Goal: Communication & Community: Answer question/provide support

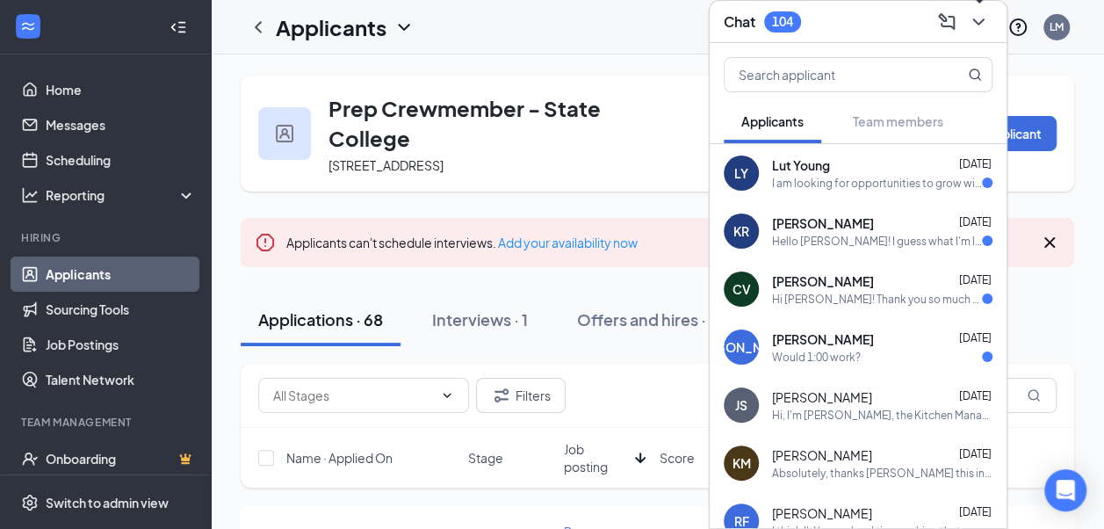
click at [985, 32] on button at bounding box center [978, 22] width 28 height 28
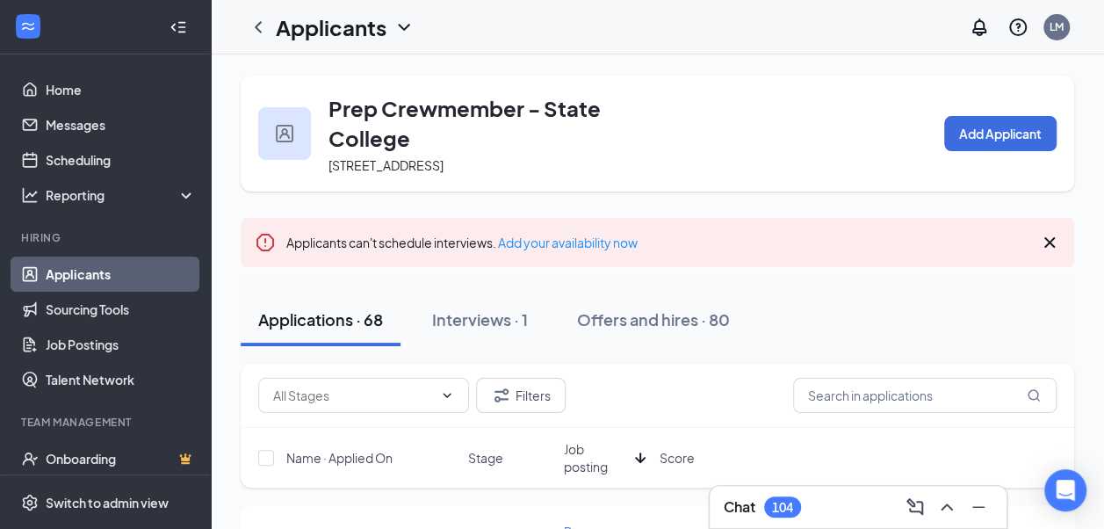
click at [808, 502] on div "Chat 104" at bounding box center [858, 507] width 269 height 28
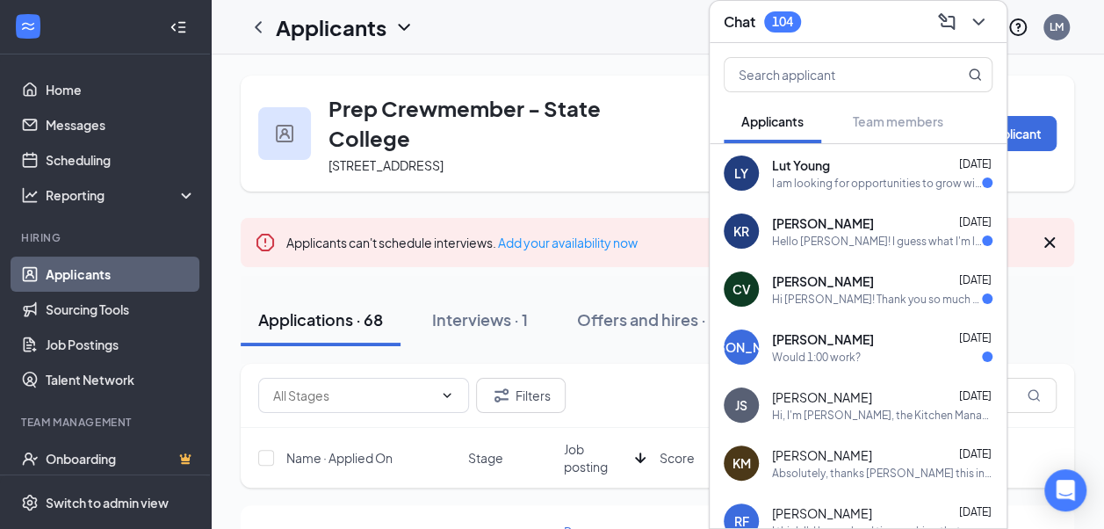
click at [848, 306] on div "CV [PERSON_NAME] [DATE] Hi [PERSON_NAME]! Thank you so much for getting back to…" at bounding box center [858, 289] width 297 height 58
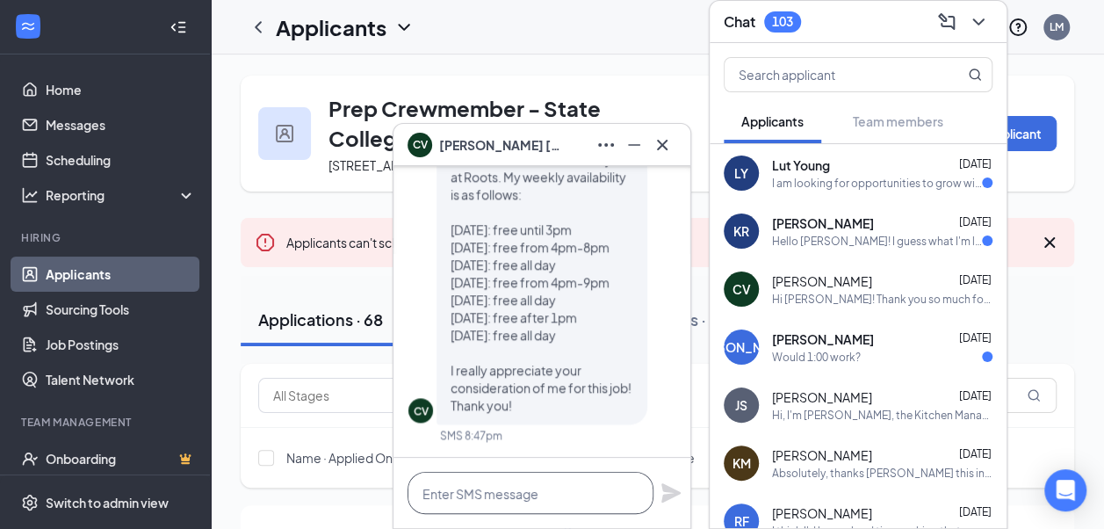
click at [534, 483] on textarea at bounding box center [531, 493] width 246 height 42
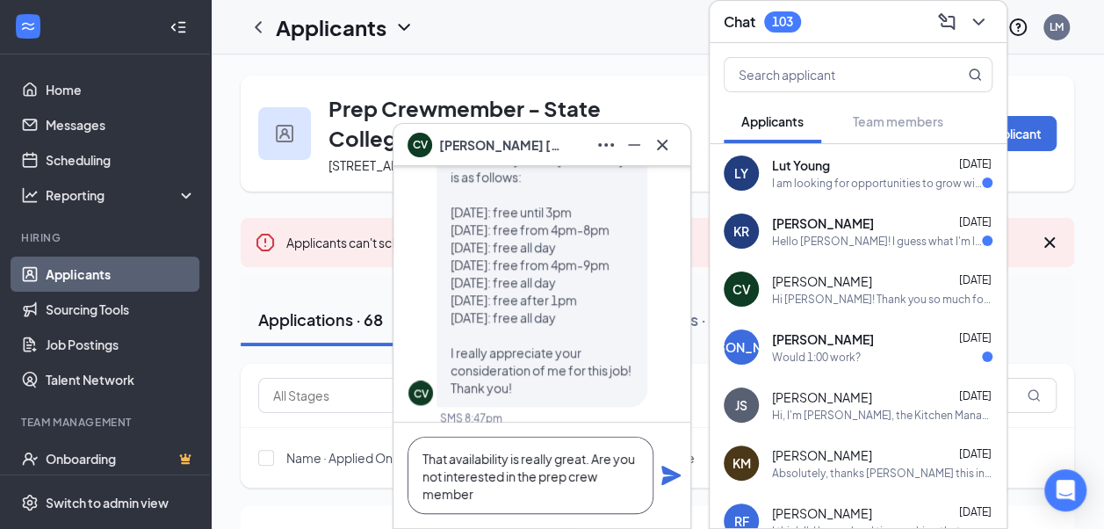
scroll to position [-34, 0]
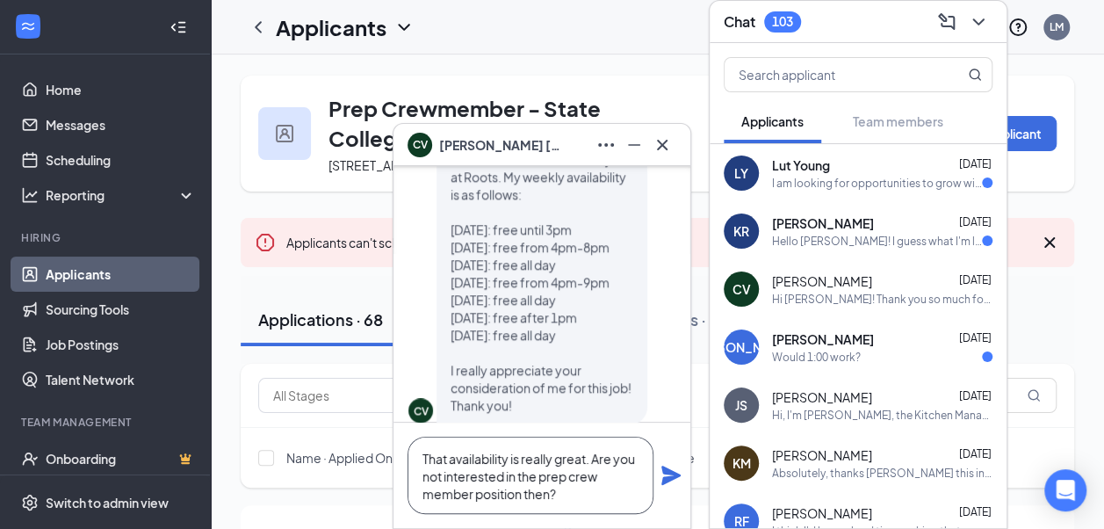
type textarea "That availability is really great. Are you not interested in the prep crew memb…"
click at [668, 473] on icon "Plane" at bounding box center [670, 475] width 19 height 19
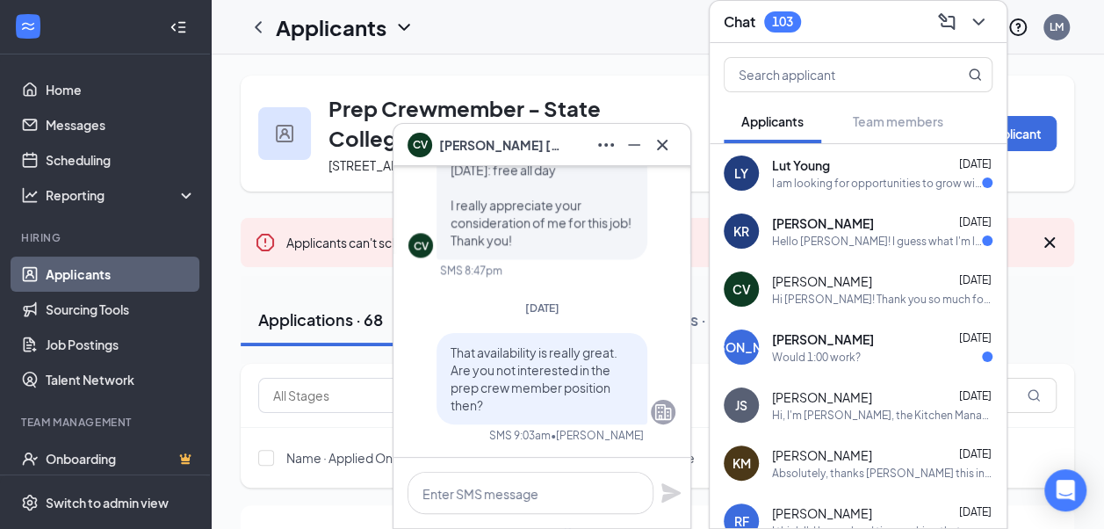
click at [868, 234] on div "Hello [PERSON_NAME]! I guess what I'm looking for in my next job is a position …" at bounding box center [877, 241] width 210 height 15
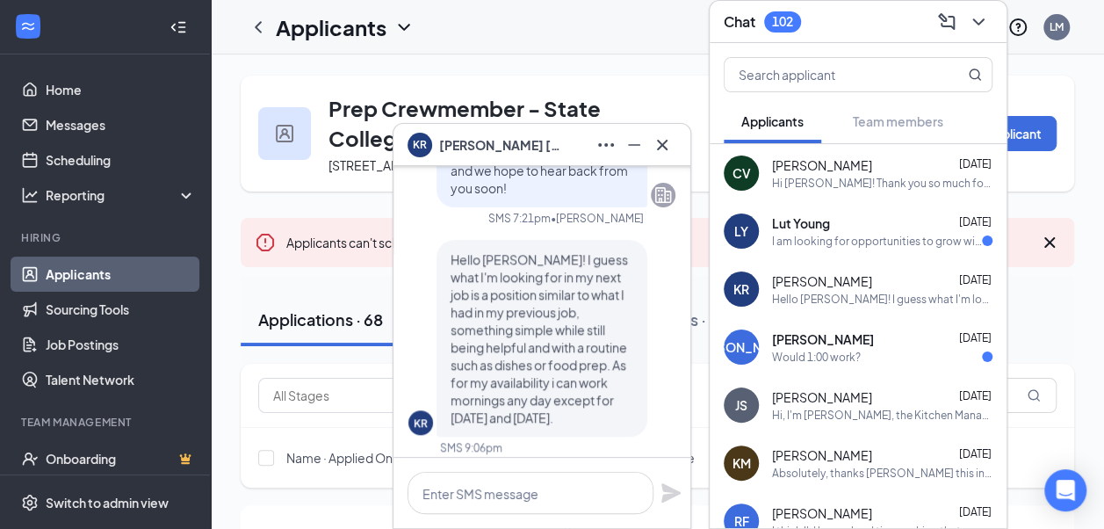
scroll to position [0, 0]
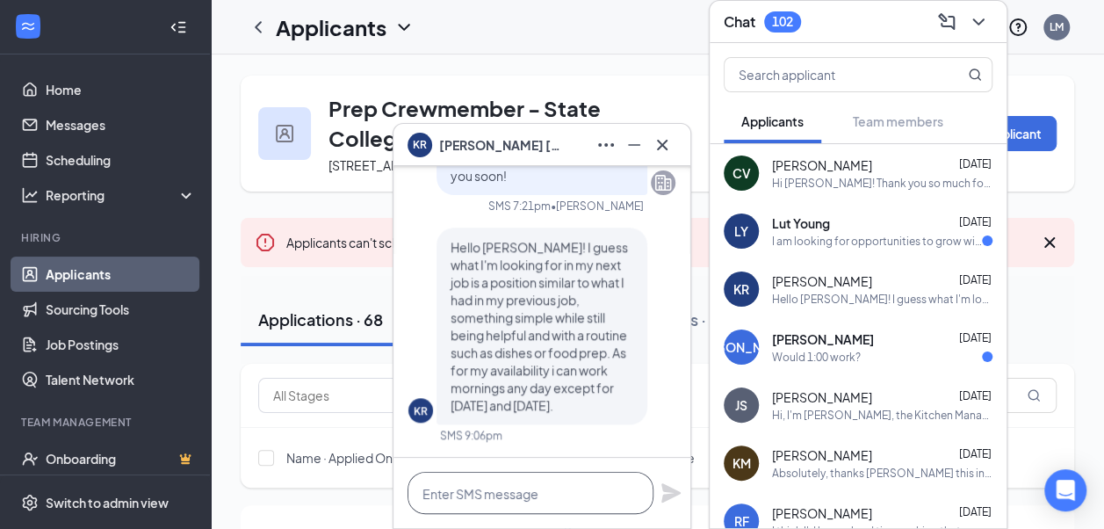
click at [567, 499] on textarea at bounding box center [531, 493] width 246 height 42
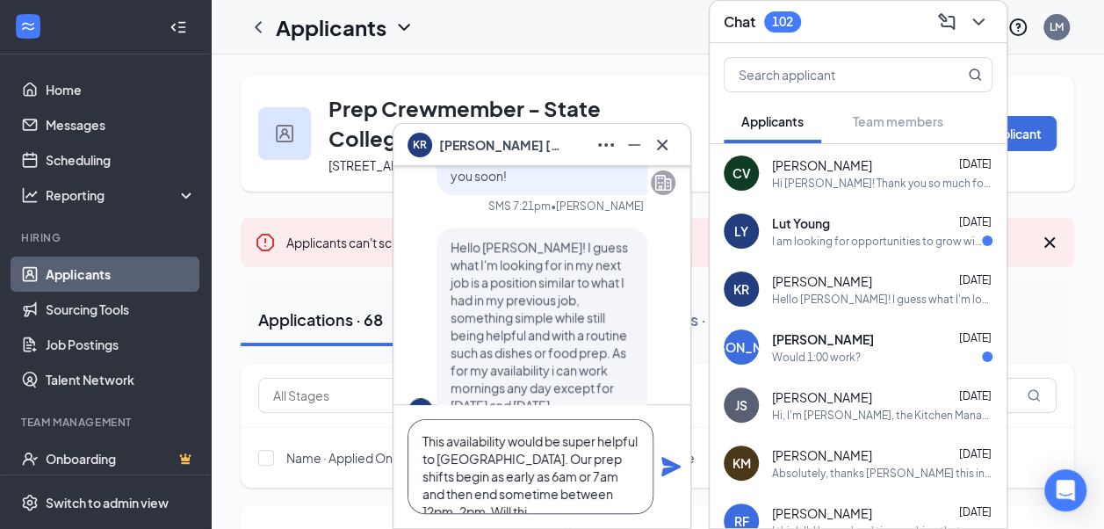
scroll to position [18, 0]
type textarea "This availability would be super helpful to [GEOGRAPHIC_DATA]. Our prep shifts …"
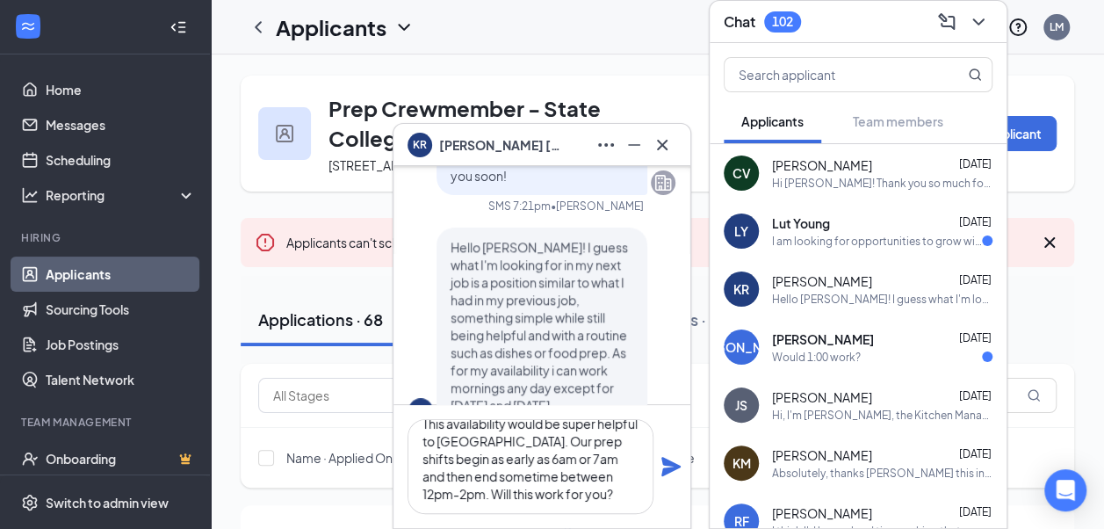
click at [669, 470] on icon "Plane" at bounding box center [670, 466] width 19 height 19
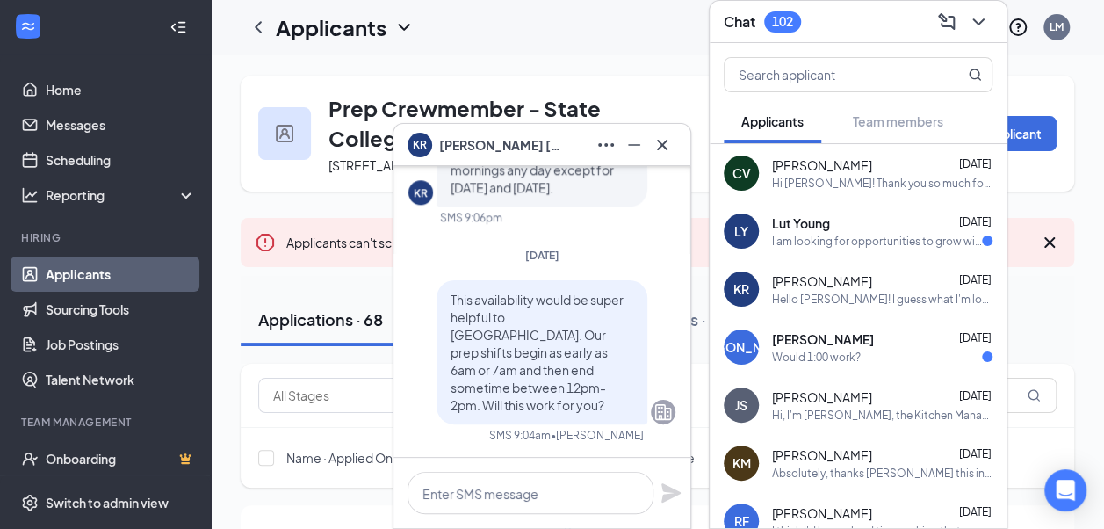
scroll to position [-129, 0]
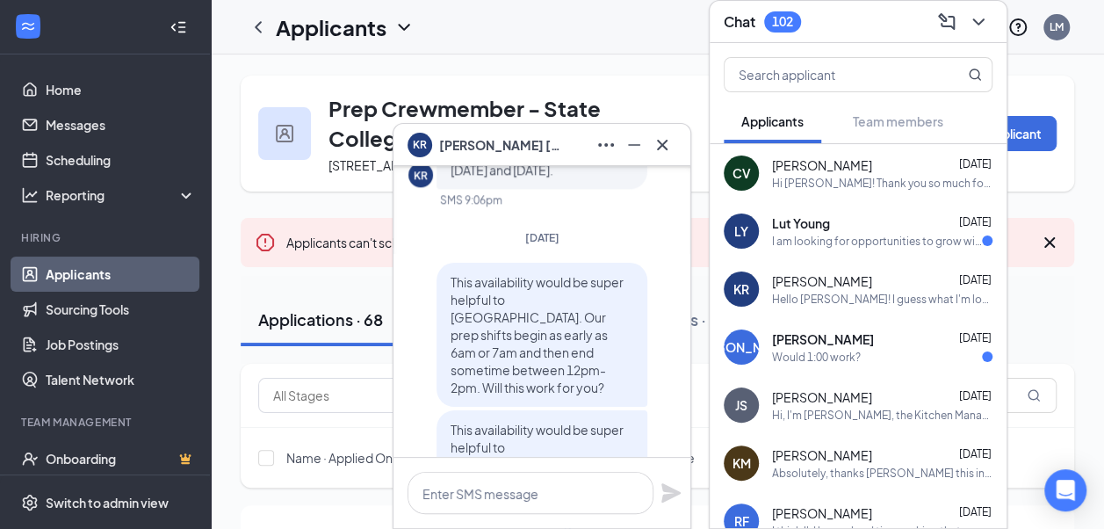
click at [785, 190] on div "CV [PERSON_NAME] [DATE] Hi [PERSON_NAME]! Thank you so much for getting back to…" at bounding box center [858, 173] width 297 height 58
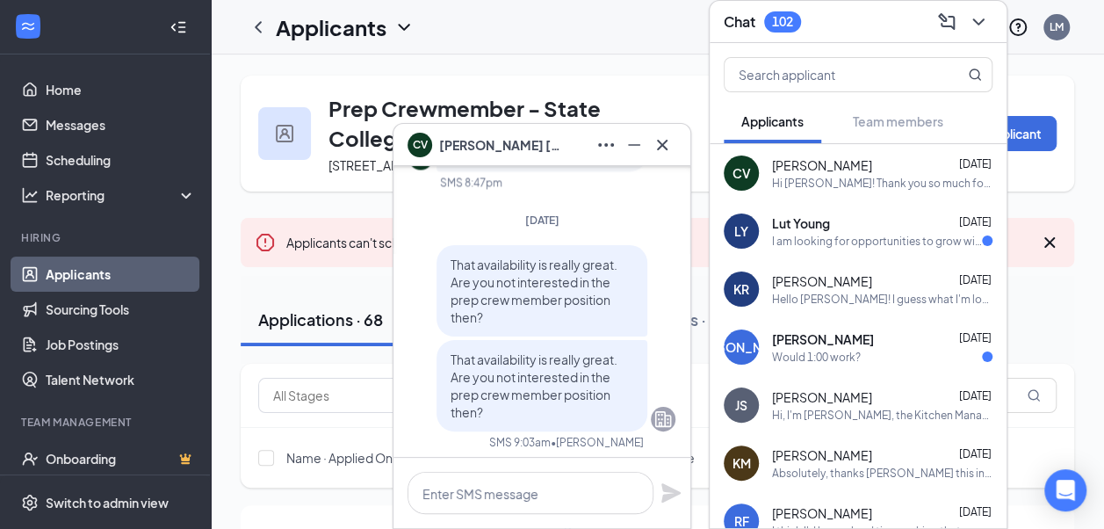
scroll to position [0, 0]
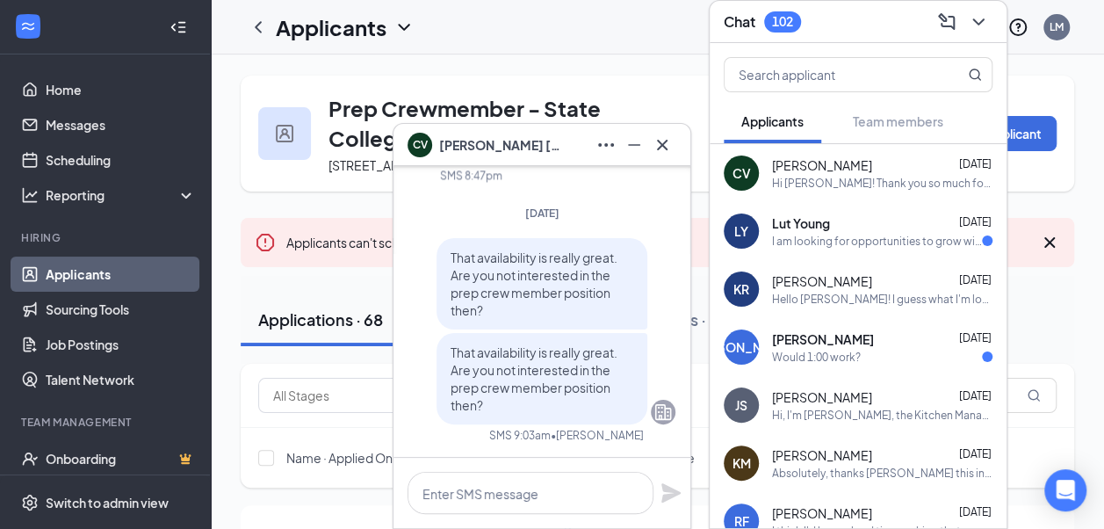
click at [868, 239] on div "I am looking for opportunities to grow within an establishment by working along…" at bounding box center [877, 241] width 210 height 15
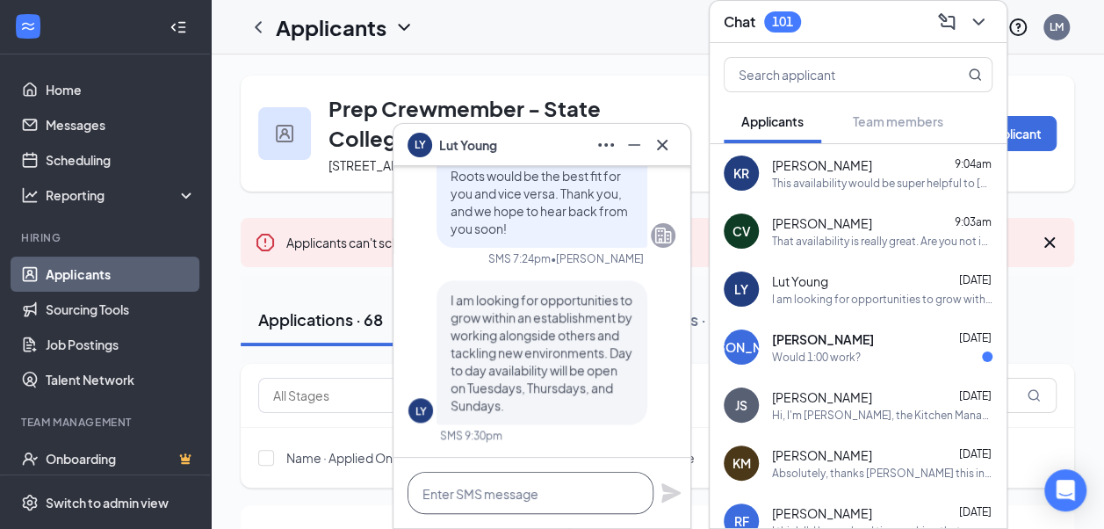
click at [539, 495] on textarea at bounding box center [531, 493] width 246 height 42
type textarea "t"
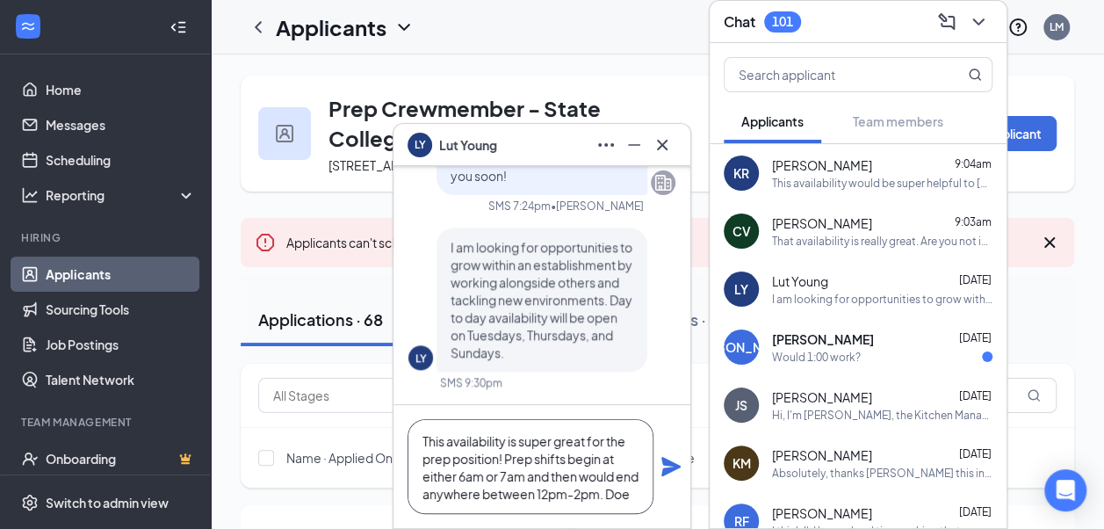
scroll to position [18, 0]
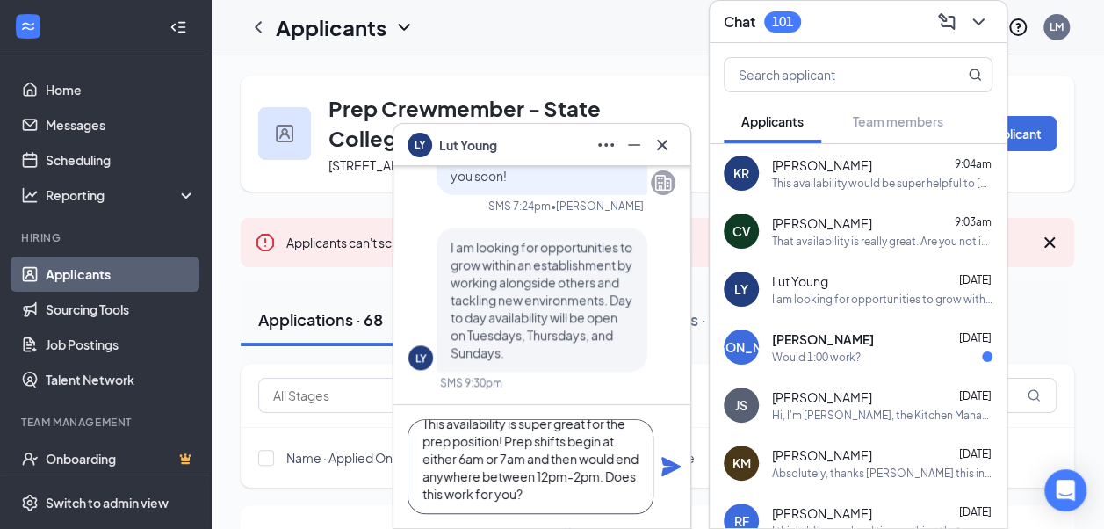
type textarea "This availability is super great for the prep position! Prep shifts begin at ei…"
click at [671, 466] on icon "Plane" at bounding box center [670, 466] width 21 height 21
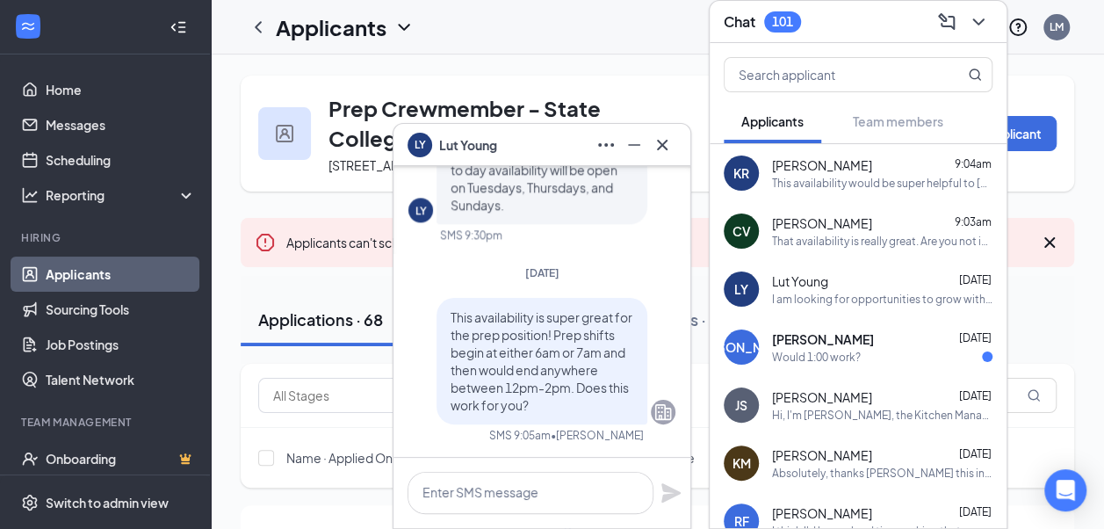
scroll to position [0, 0]
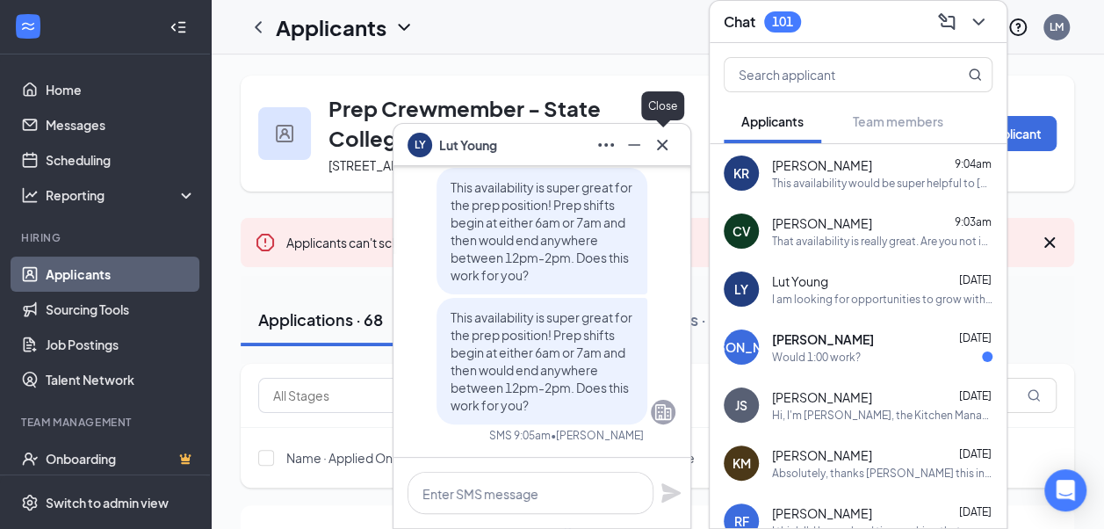
click at [668, 141] on icon "Cross" at bounding box center [662, 144] width 21 height 21
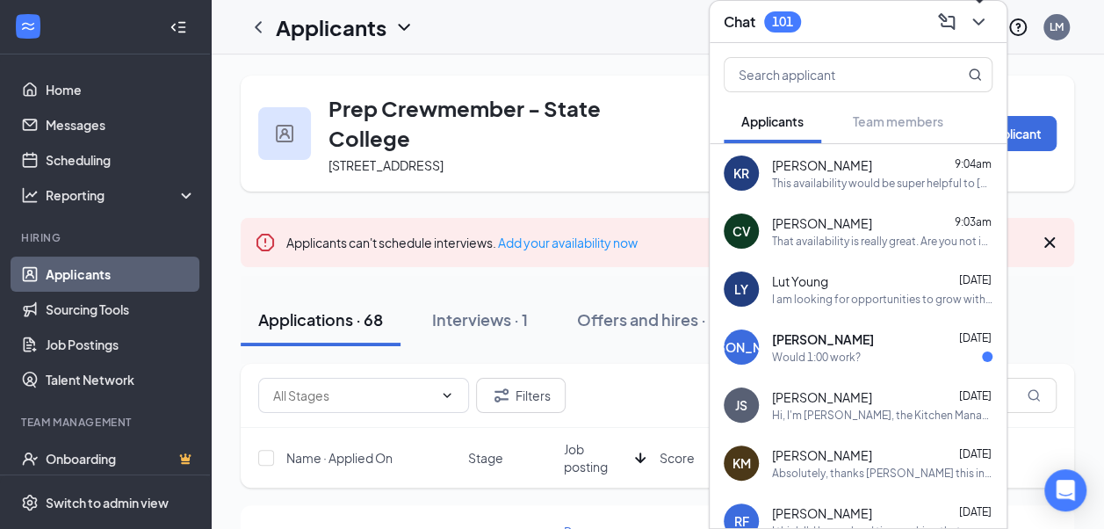
click at [985, 26] on icon "ChevronDown" at bounding box center [978, 21] width 21 height 21
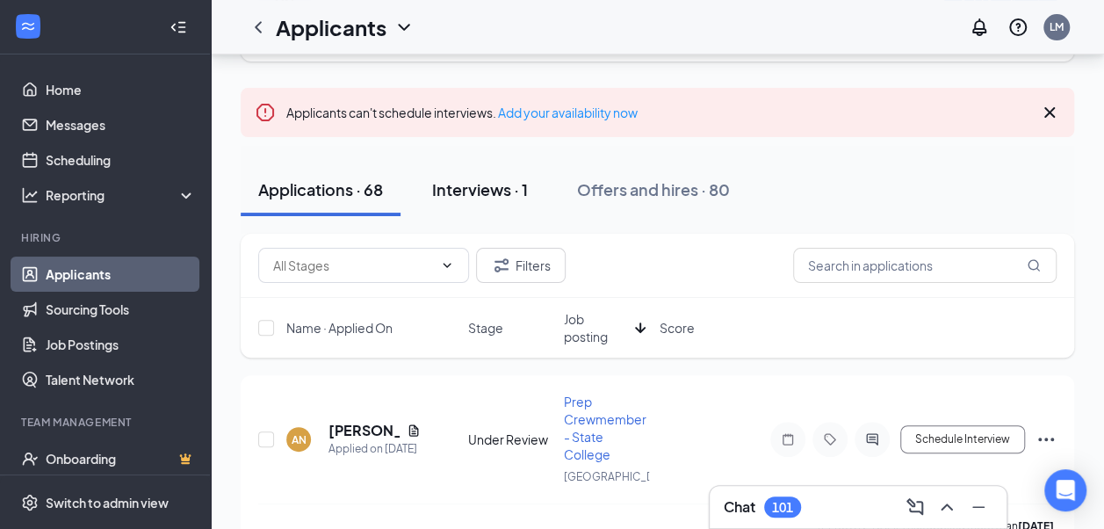
scroll to position [269, 0]
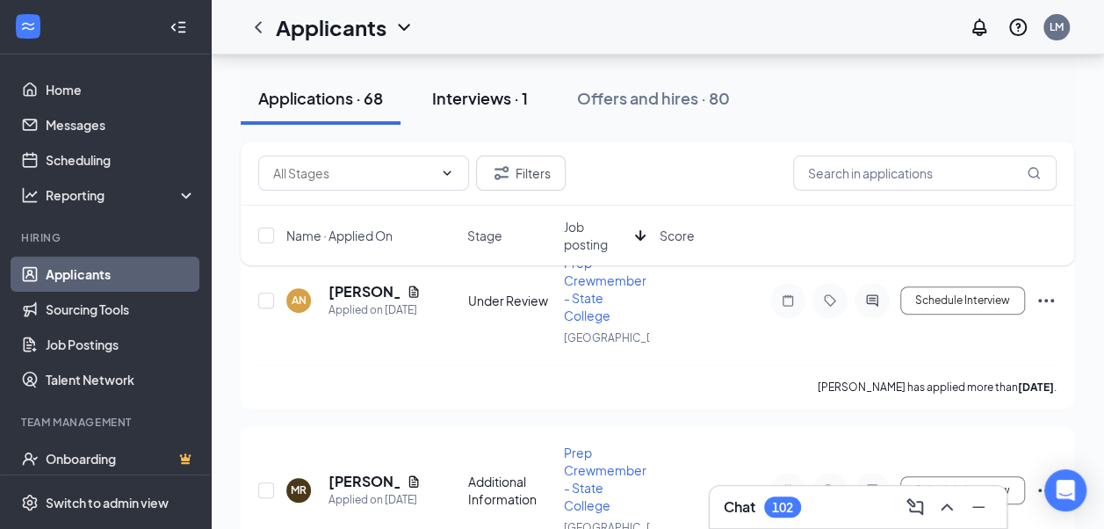
click at [933, 493] on button at bounding box center [947, 507] width 28 height 28
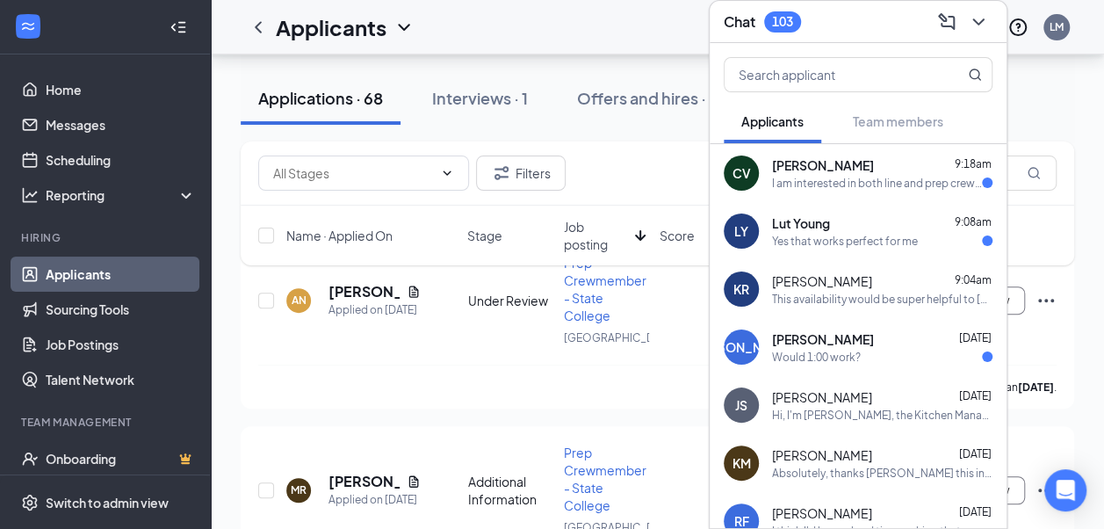
click at [891, 237] on div "Yes that works perfect for me" at bounding box center [845, 241] width 146 height 15
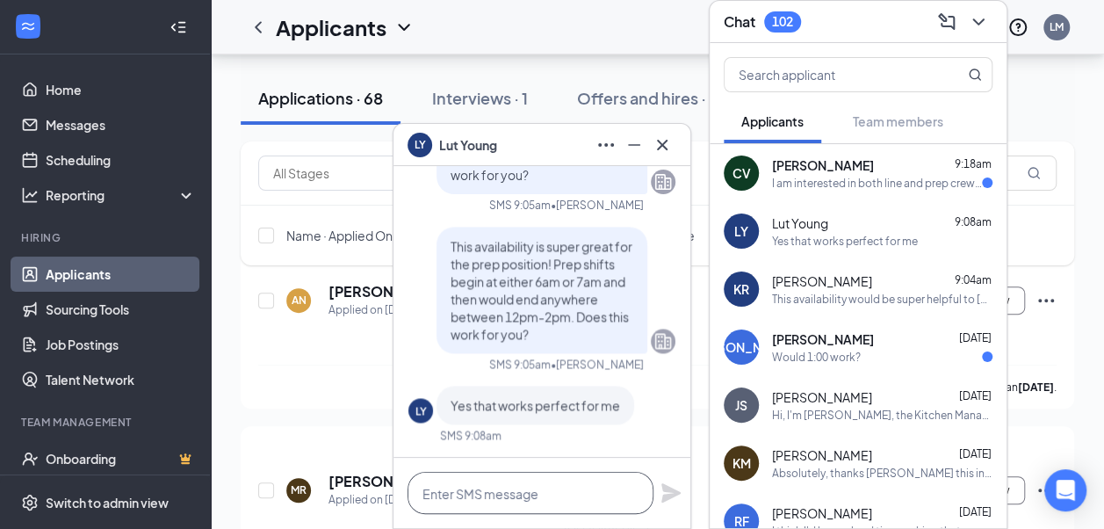
click at [563, 478] on textarea at bounding box center [531, 493] width 246 height 42
click at [563, 480] on textarea at bounding box center [531, 493] width 246 height 42
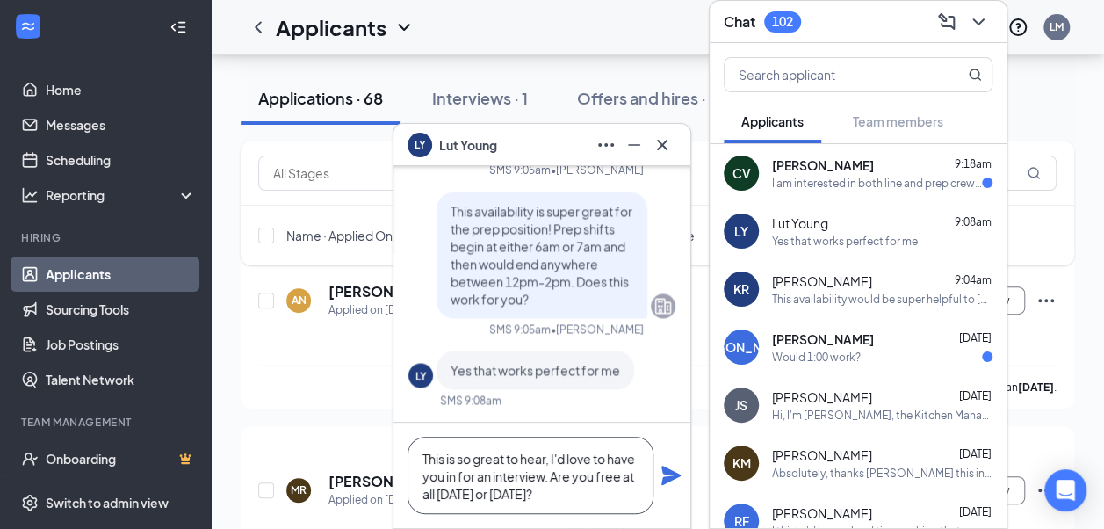
type textarea "This is so great to hear, I'd love to have you in for an interview. Are you fre…"
click at [667, 471] on icon "Plane" at bounding box center [670, 475] width 19 height 19
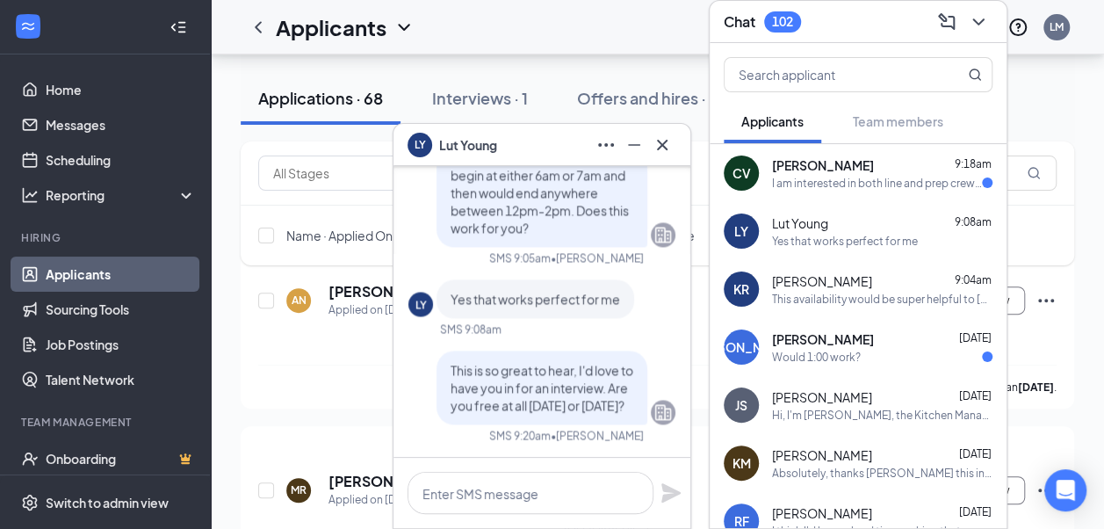
click at [852, 160] on span "[PERSON_NAME]" at bounding box center [823, 165] width 102 height 18
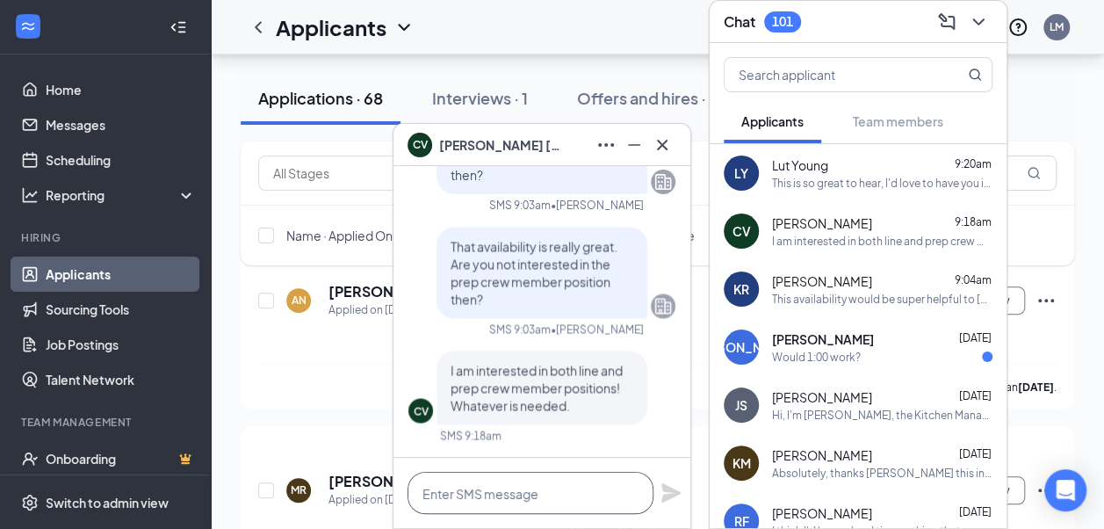
click at [530, 495] on textarea at bounding box center [531, 493] width 246 height 42
type textarea "T"
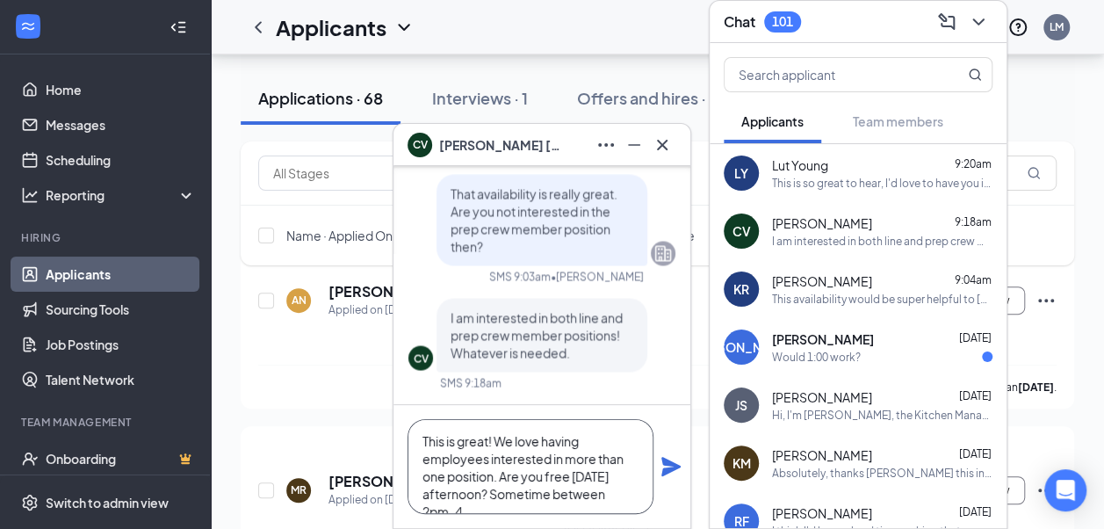
scroll to position [18, 0]
type textarea "This is great! We love having employees interested in more than one position. A…"
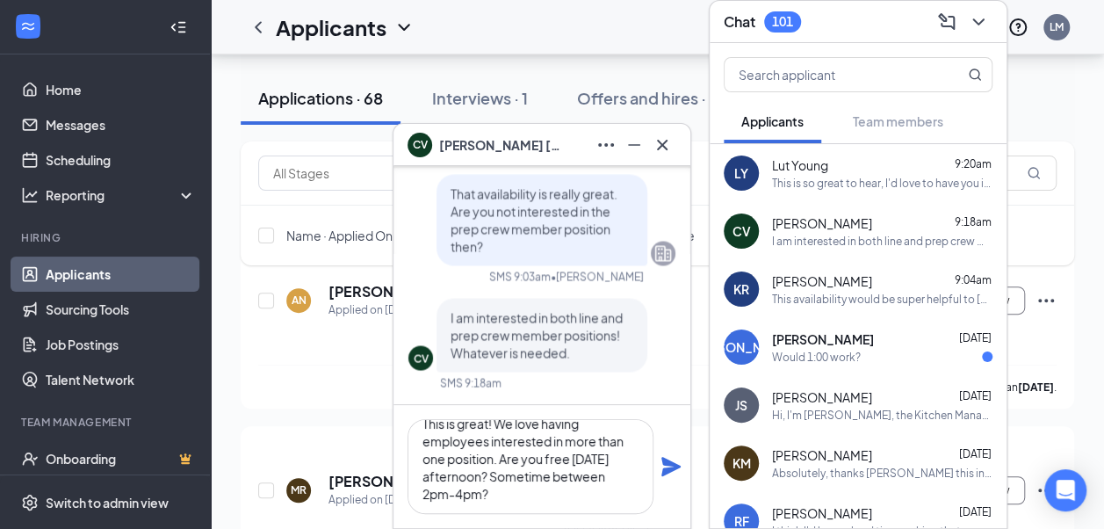
click at [660, 466] on icon "Plane" at bounding box center [670, 466] width 21 height 21
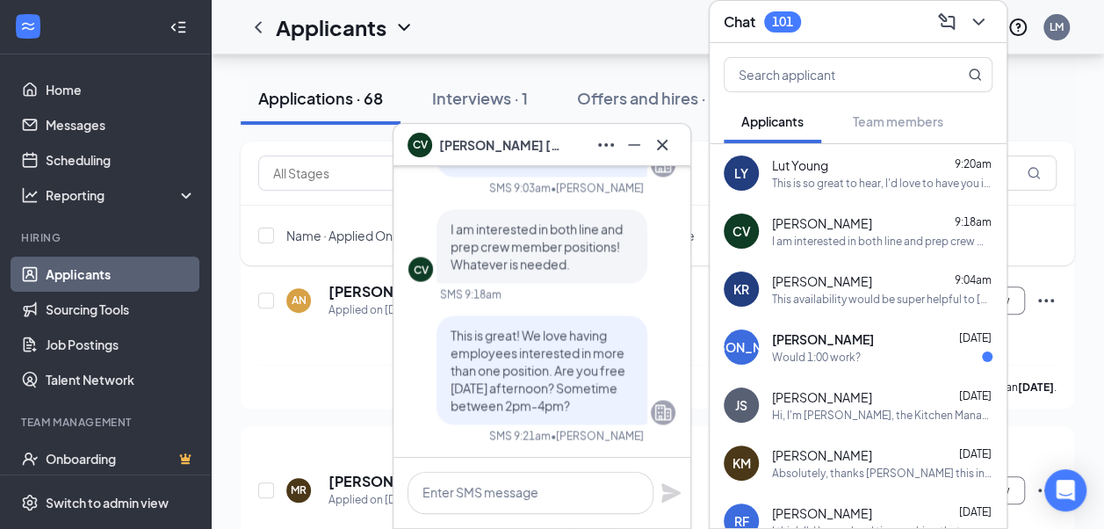
scroll to position [0, 0]
click at [832, 235] on div "Yes I am free [DATE] morning and afternoon." at bounding box center [877, 241] width 210 height 15
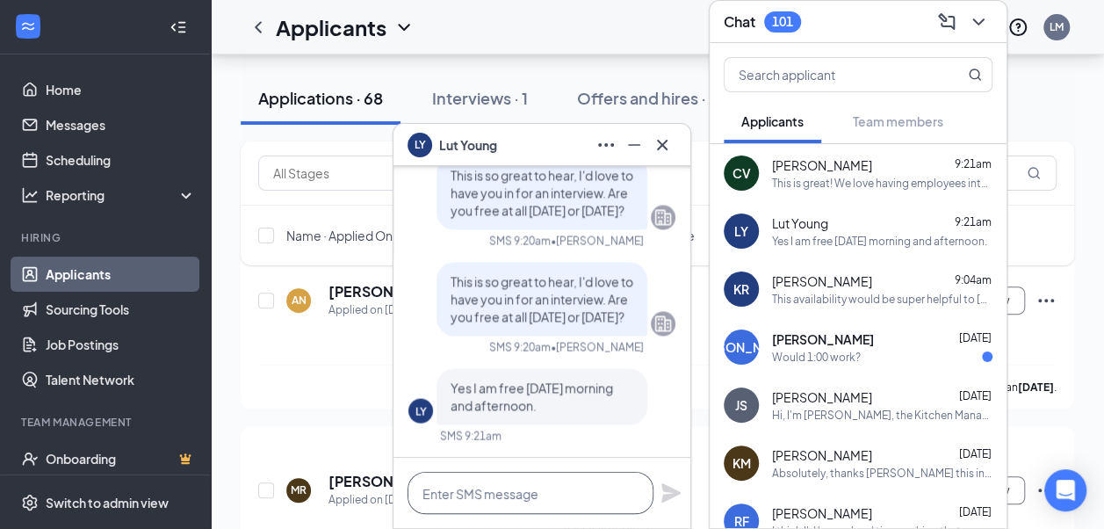
click at [576, 504] on textarea at bounding box center [531, 493] width 246 height 42
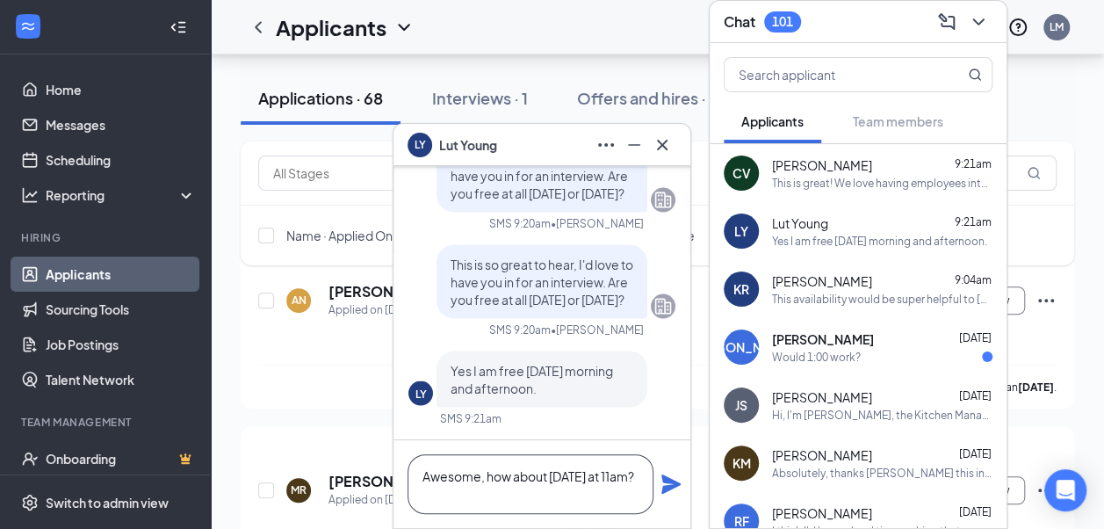
type textarea "Awesome, how about [DATE] at 11am?"
click at [662, 486] on icon "Plane" at bounding box center [670, 483] width 21 height 21
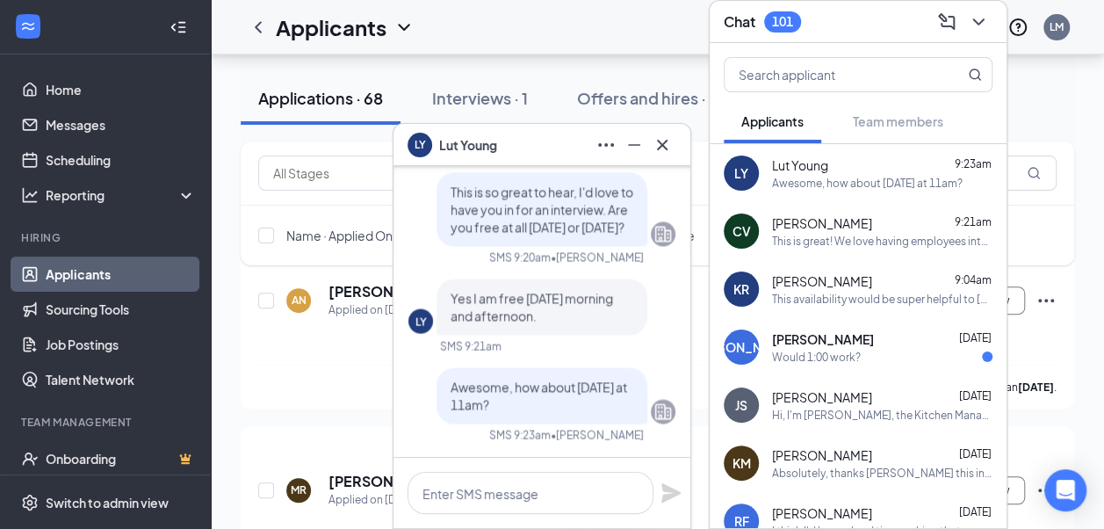
click at [648, 140] on div at bounding box center [662, 145] width 28 height 28
